Goal: Task Accomplishment & Management: Complete application form

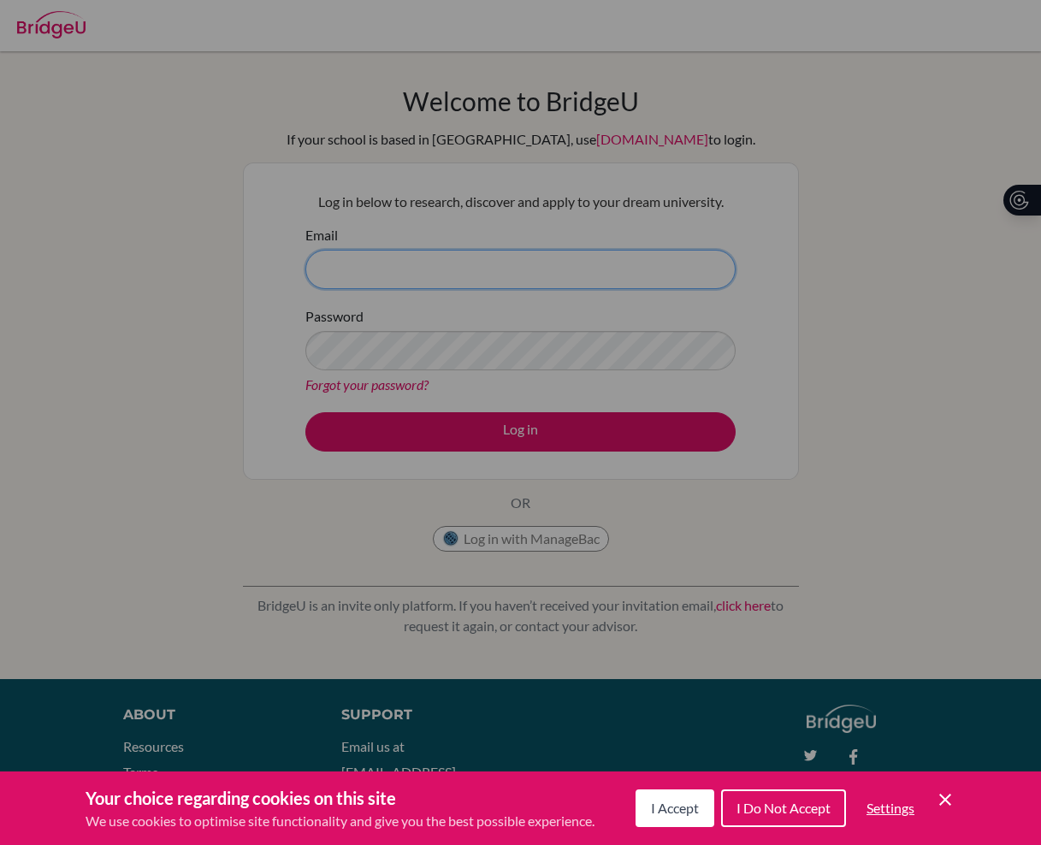
type input "parraga.monica@amschool.edu.sv"
click at [479, 434] on div "Cookie Preferences" at bounding box center [520, 422] width 1041 height 845
click at [513, 430] on div "Cookie Preferences" at bounding box center [520, 422] width 1041 height 845
click at [679, 798] on button "I Accept" at bounding box center [675, 809] width 79 height 38
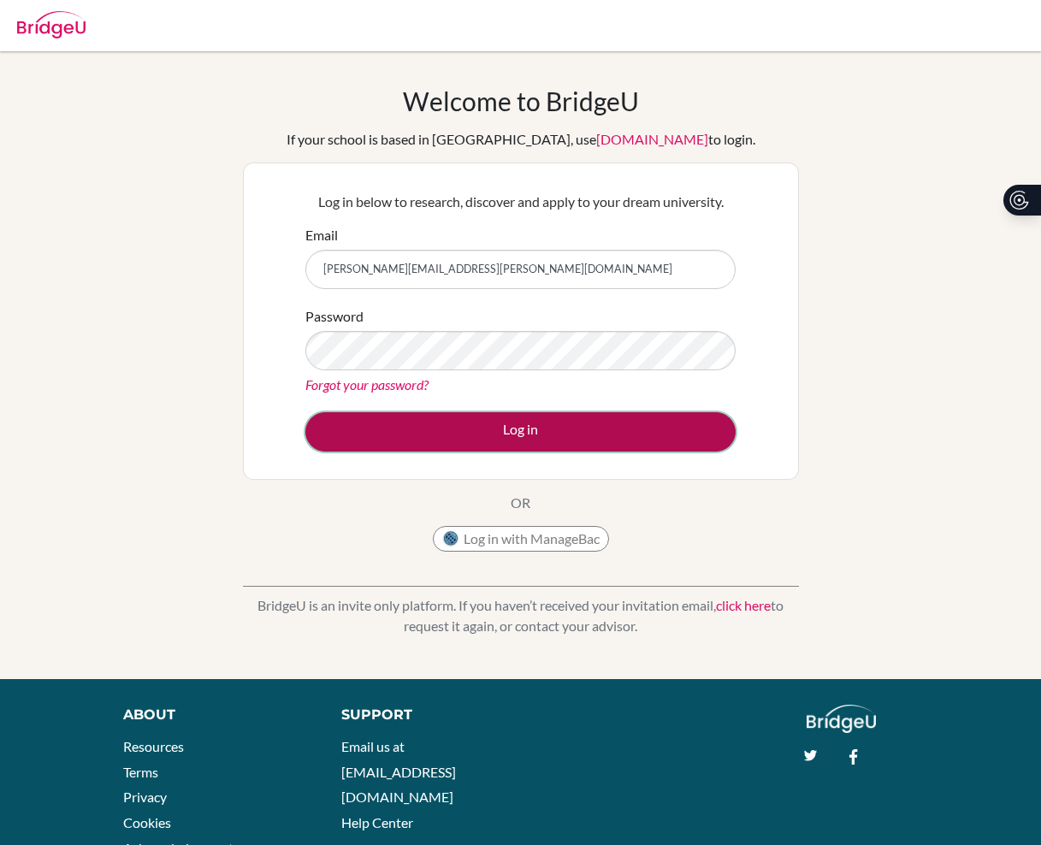
click at [543, 423] on button "Log in" at bounding box center [520, 431] width 430 height 39
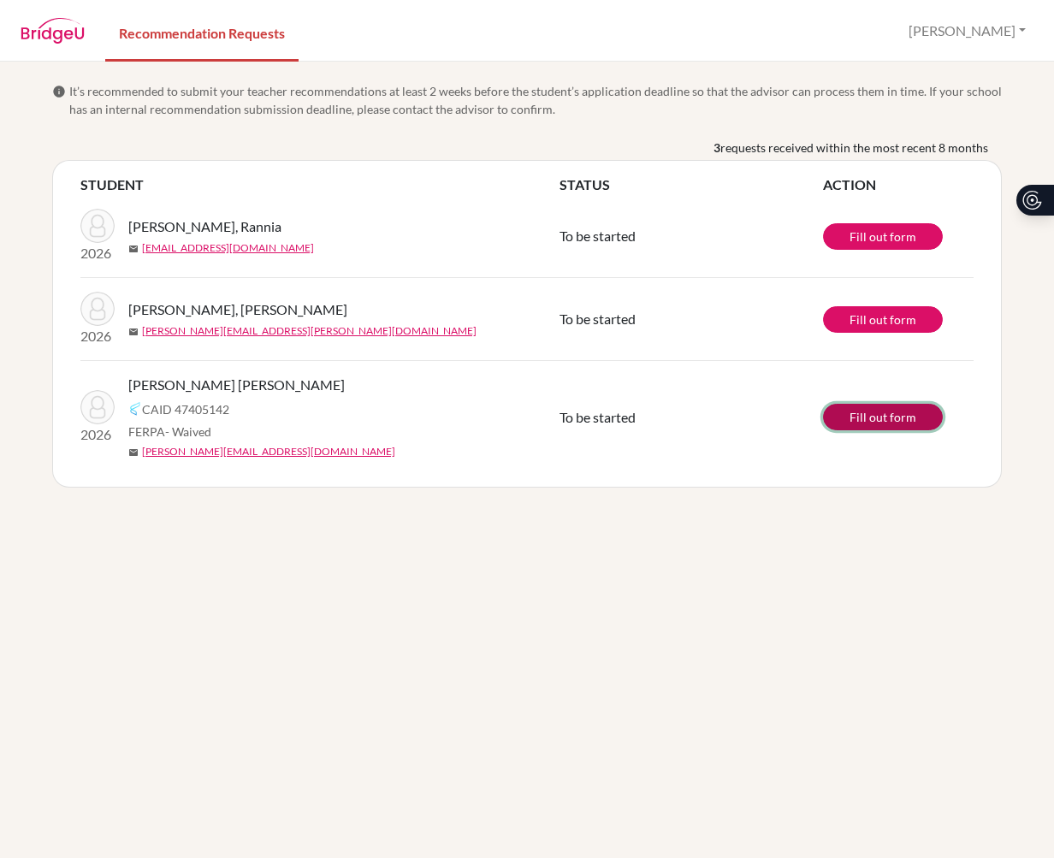
click at [886, 413] on link "Fill out form" at bounding box center [883, 417] width 120 height 27
